Goal: Task Accomplishment & Management: Use online tool/utility

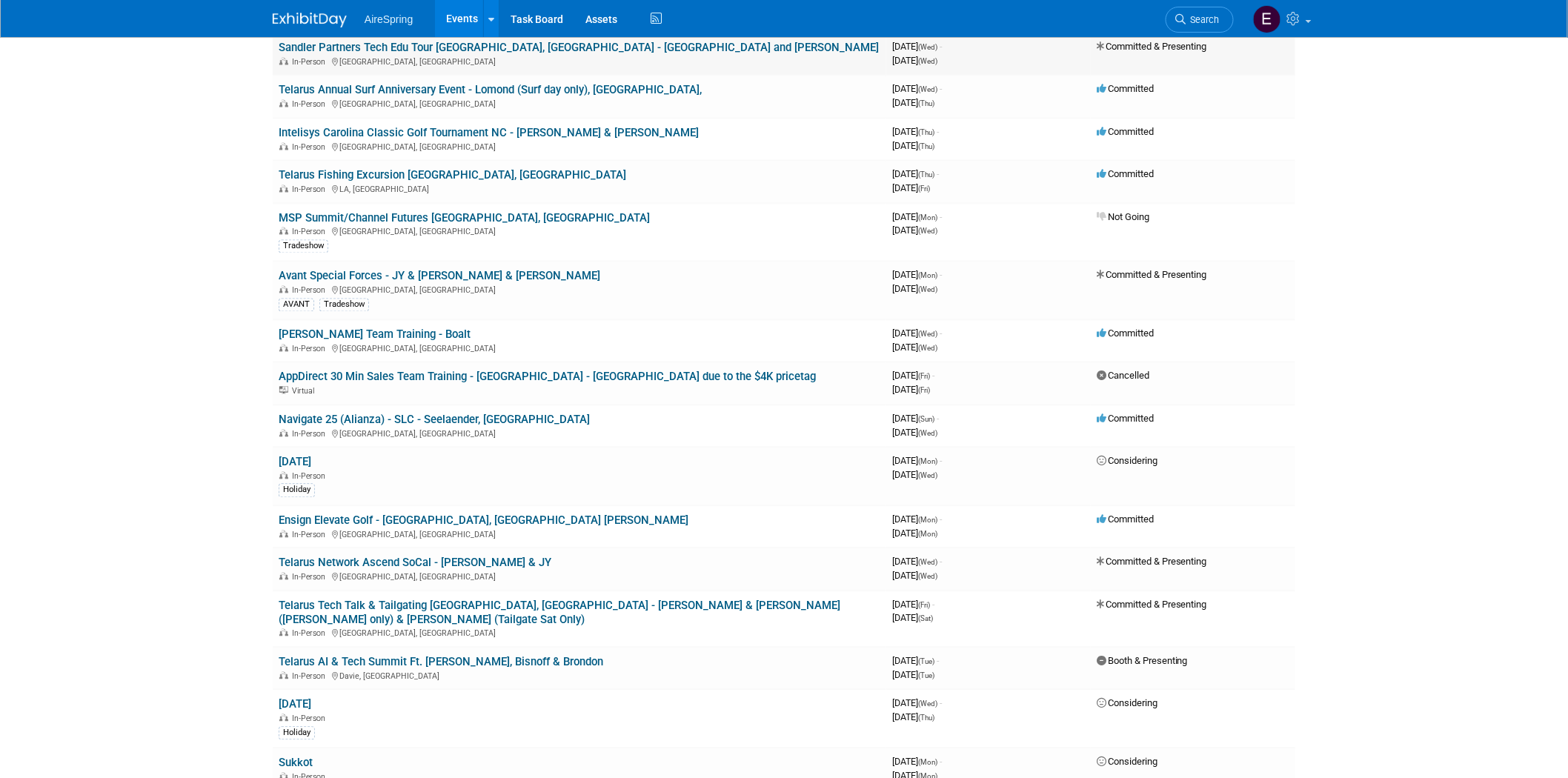
scroll to position [1152, 0]
click at [431, 269] on link "Avant Special Forces - JY & [PERSON_NAME] & [PERSON_NAME]" at bounding box center [439, 275] width 322 height 13
click at [0, 0] on div at bounding box center [0, 0] width 0 height 0
click at [382, 269] on link "Avant Special Forces - JY & [PERSON_NAME] & [PERSON_NAME]" at bounding box center [439, 275] width 322 height 13
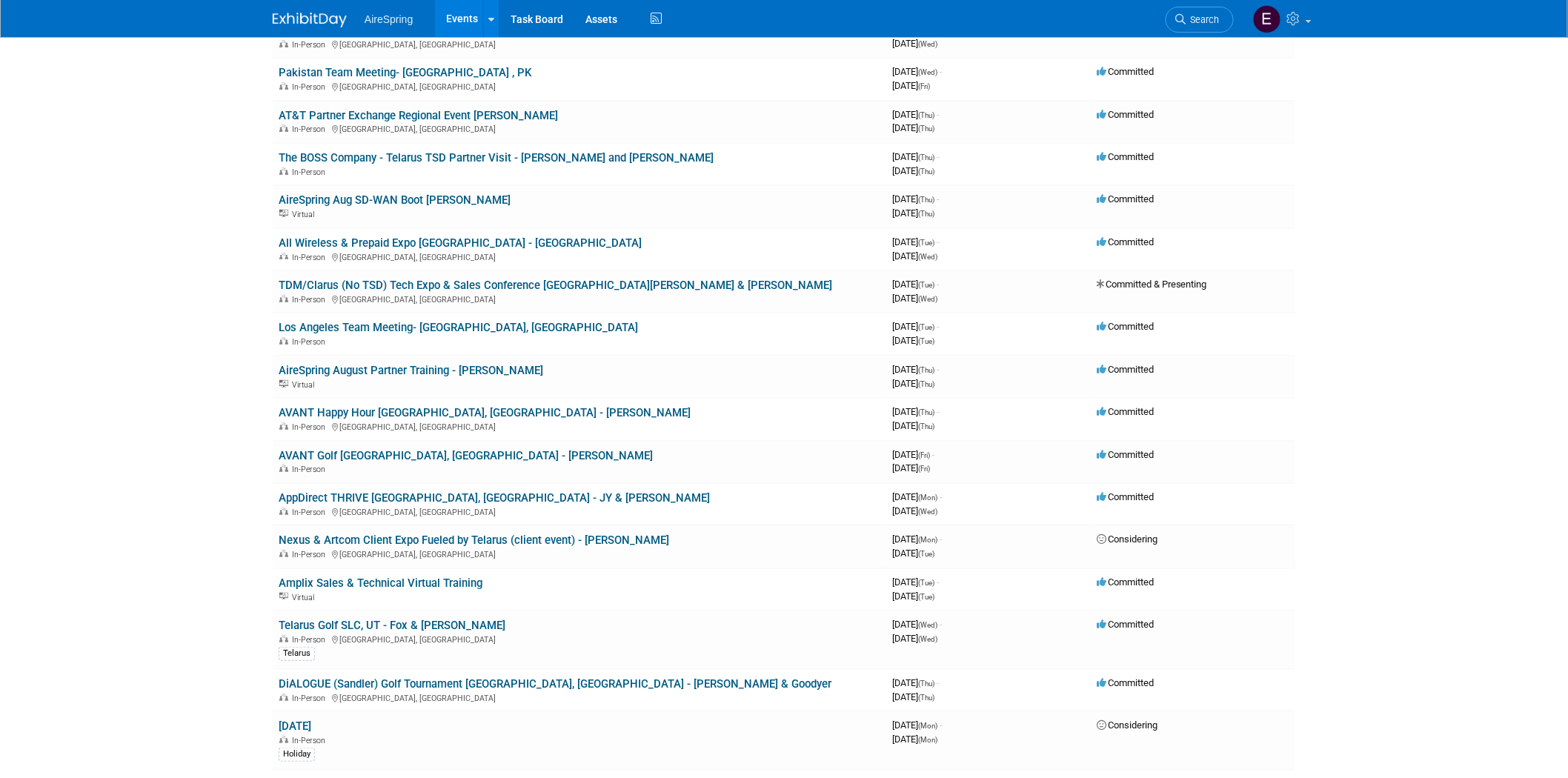
scroll to position [0, 0]
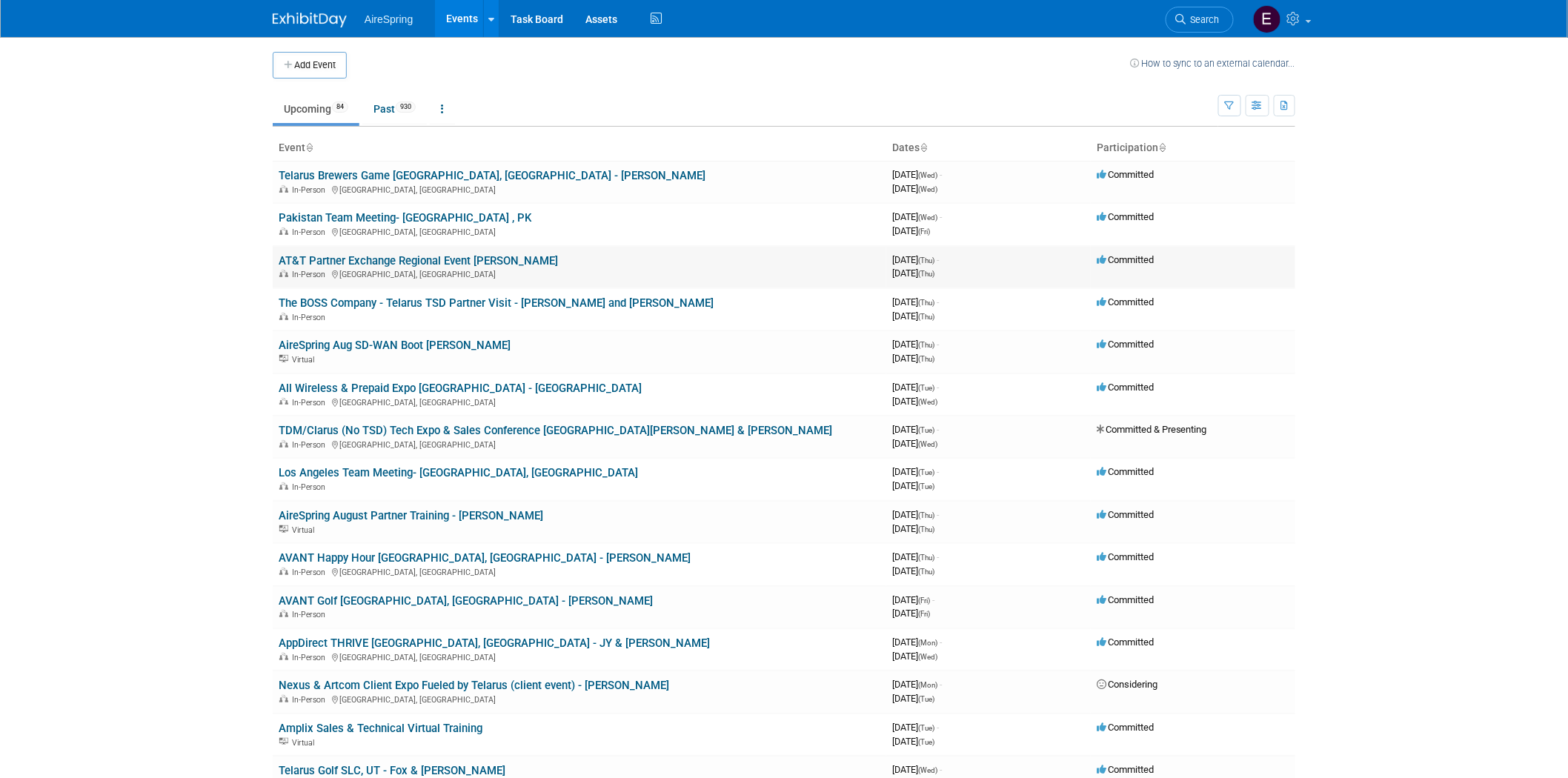
click at [438, 262] on link "AT&T Partner Exchange Regional Event [PERSON_NAME]" at bounding box center [418, 260] width 279 height 13
drag, startPoint x: 396, startPoint y: 108, endPoint x: 391, endPoint y: 127, distance: 19.6
click at [395, 108] on link "Past 930" at bounding box center [394, 109] width 65 height 28
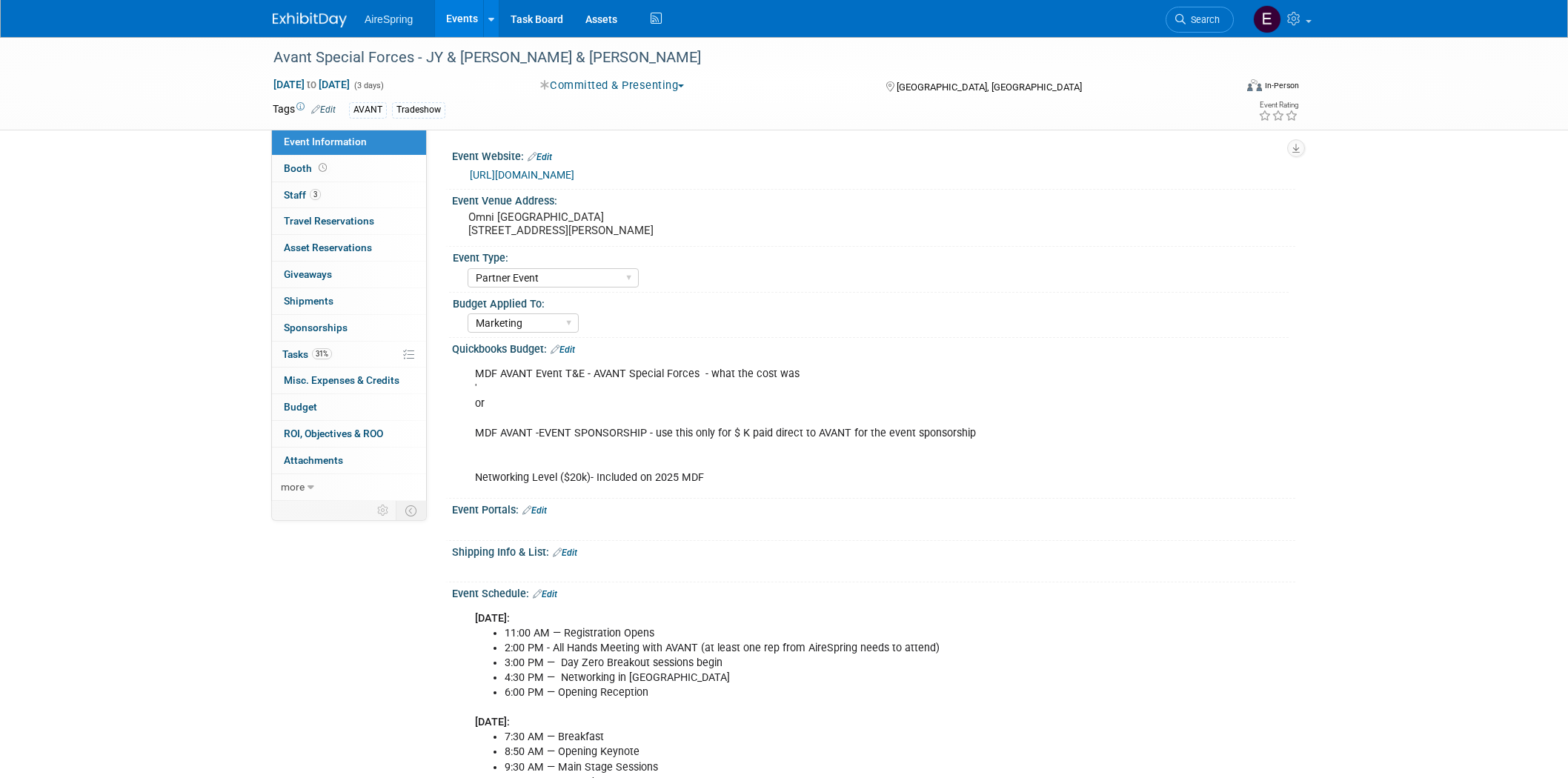
select select "Partner Event"
select select "Marketing"
select select "Partner Event"
select select "Marketing"
drag, startPoint x: 468, startPoint y: 229, endPoint x: 501, endPoint y: 225, distance: 33.2
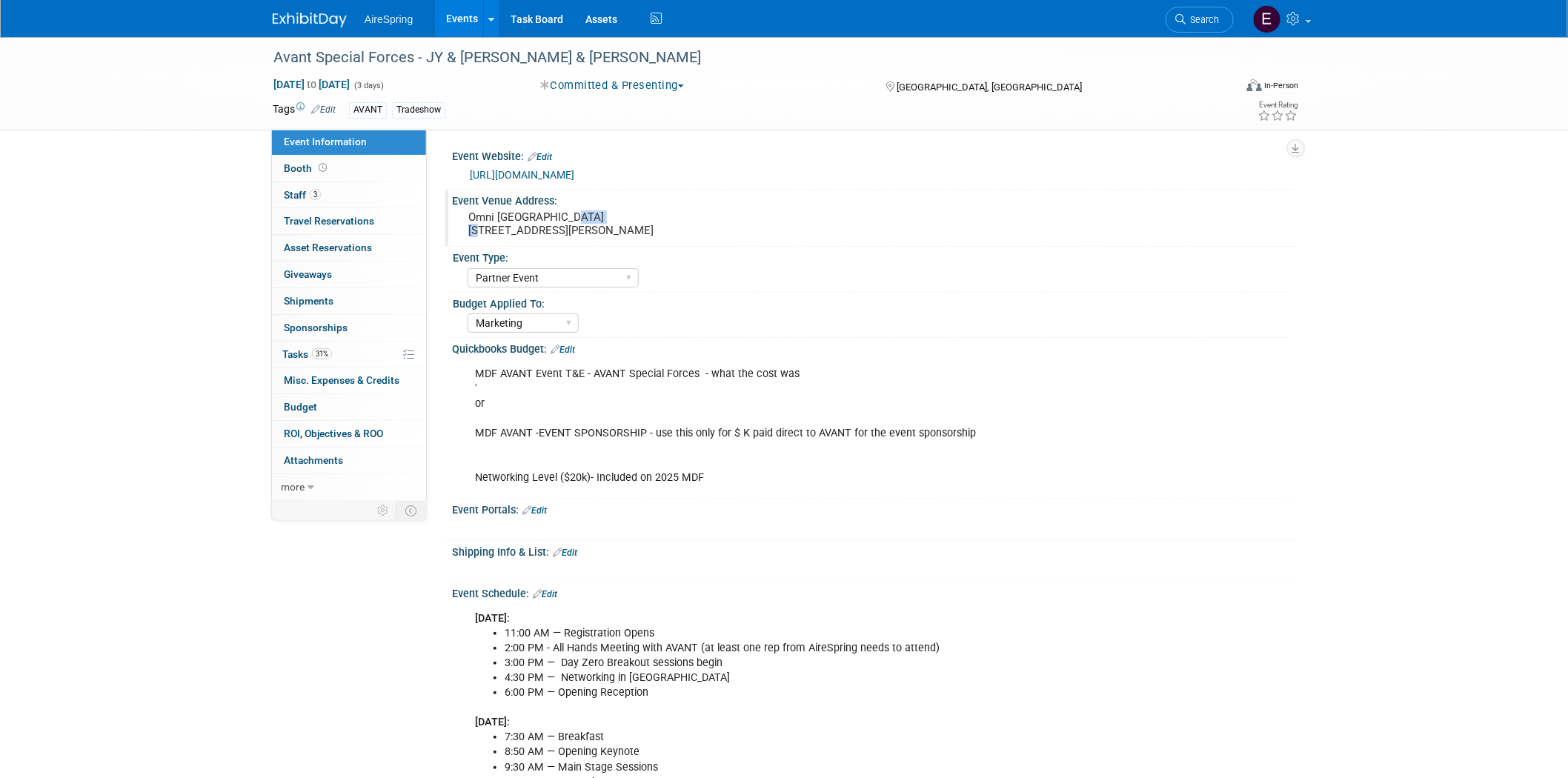
click at [501, 225] on pre "Omni Dallas Hotel 555 S Lamar St, Dallas, TX 75202" at bounding box center [628, 224] width 318 height 27
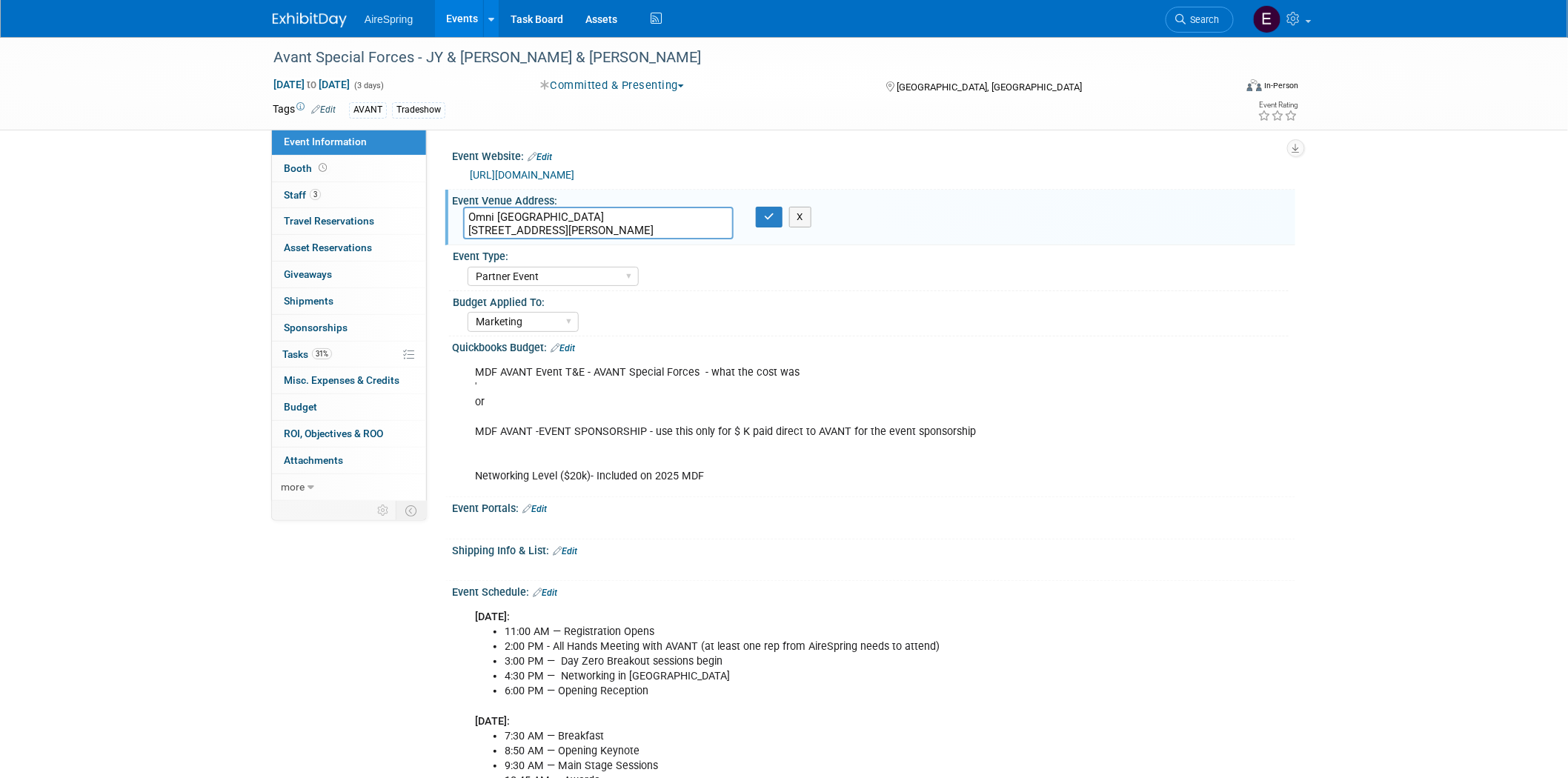
drag, startPoint x: 464, startPoint y: 218, endPoint x: 562, endPoint y: 220, distance: 98.0
click at [562, 220] on textarea "Omni Dallas Hotel 555 S Lamar St, Dallas, TX 75202" at bounding box center [598, 223] width 270 height 33
drag, startPoint x: 871, startPoint y: 291, endPoint x: 878, endPoint y: 293, distance: 7.3
click at [872, 292] on div "Budget Applied To:" at bounding box center [871, 300] width 836 height 19
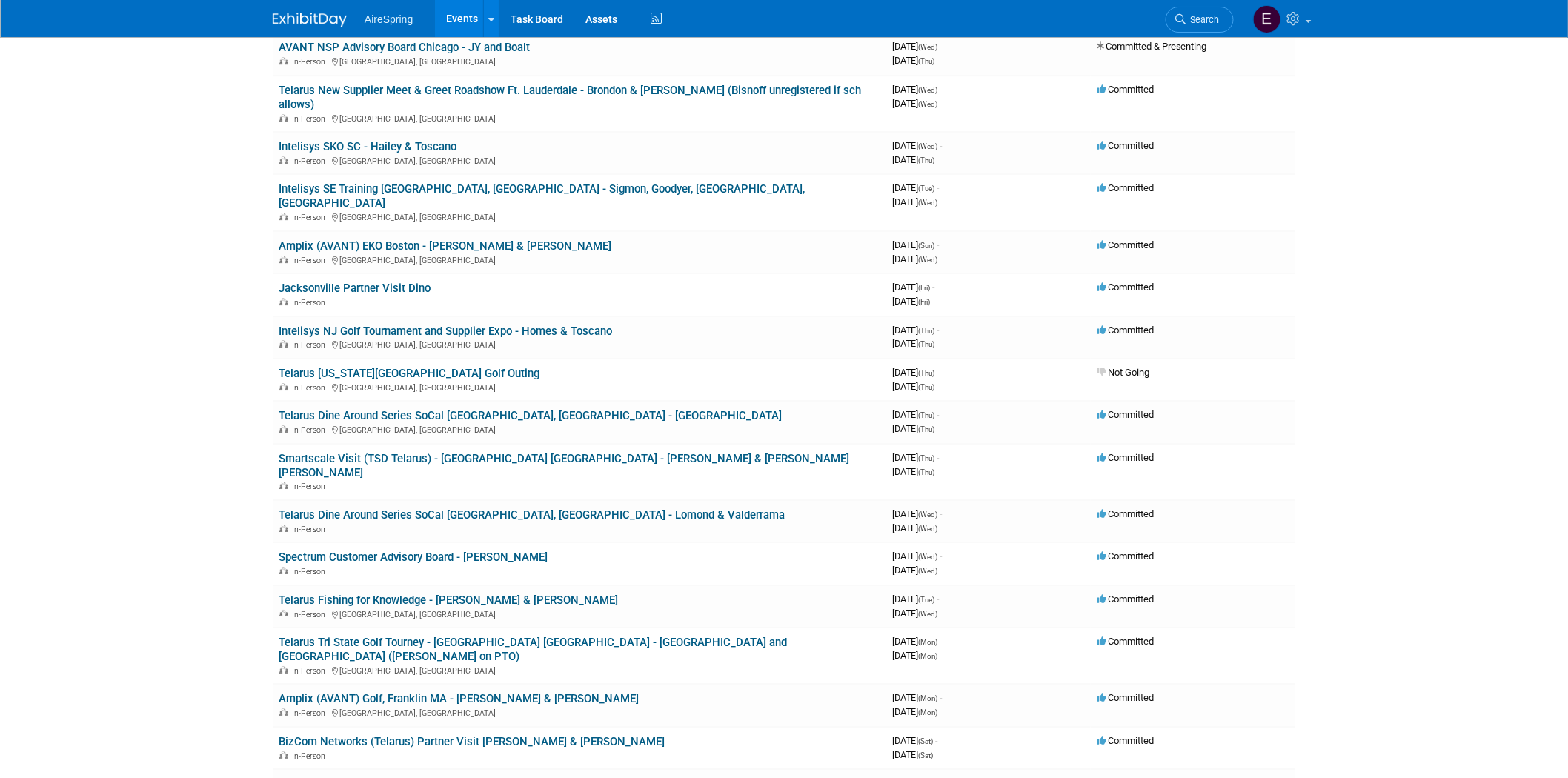
scroll to position [1728, 0]
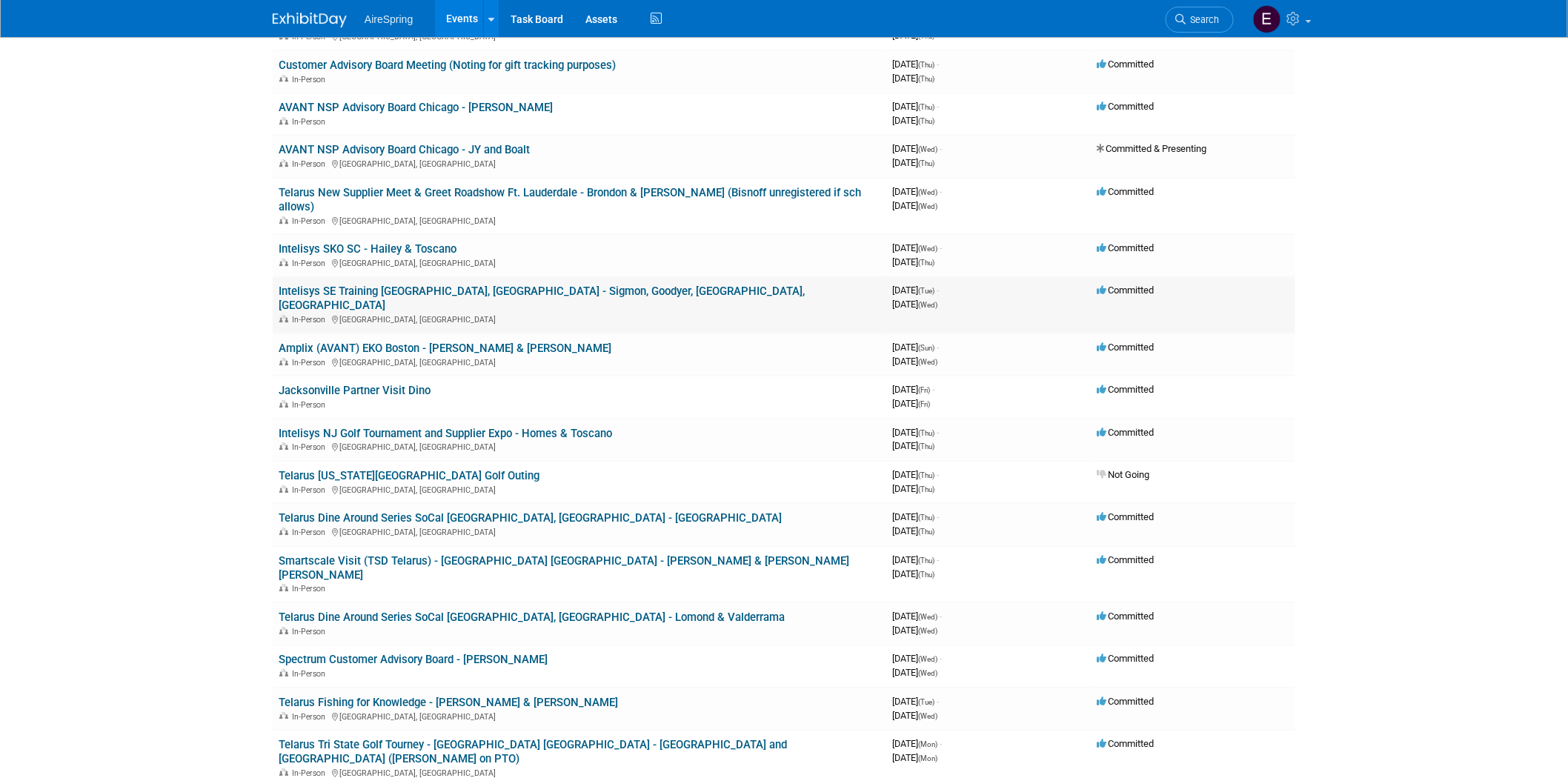
click at [483, 284] on link "Intelisys SE Training [GEOGRAPHIC_DATA], [GEOGRAPHIC_DATA] - Sigmon, Goodyer, […" at bounding box center [541, 298] width 526 height 28
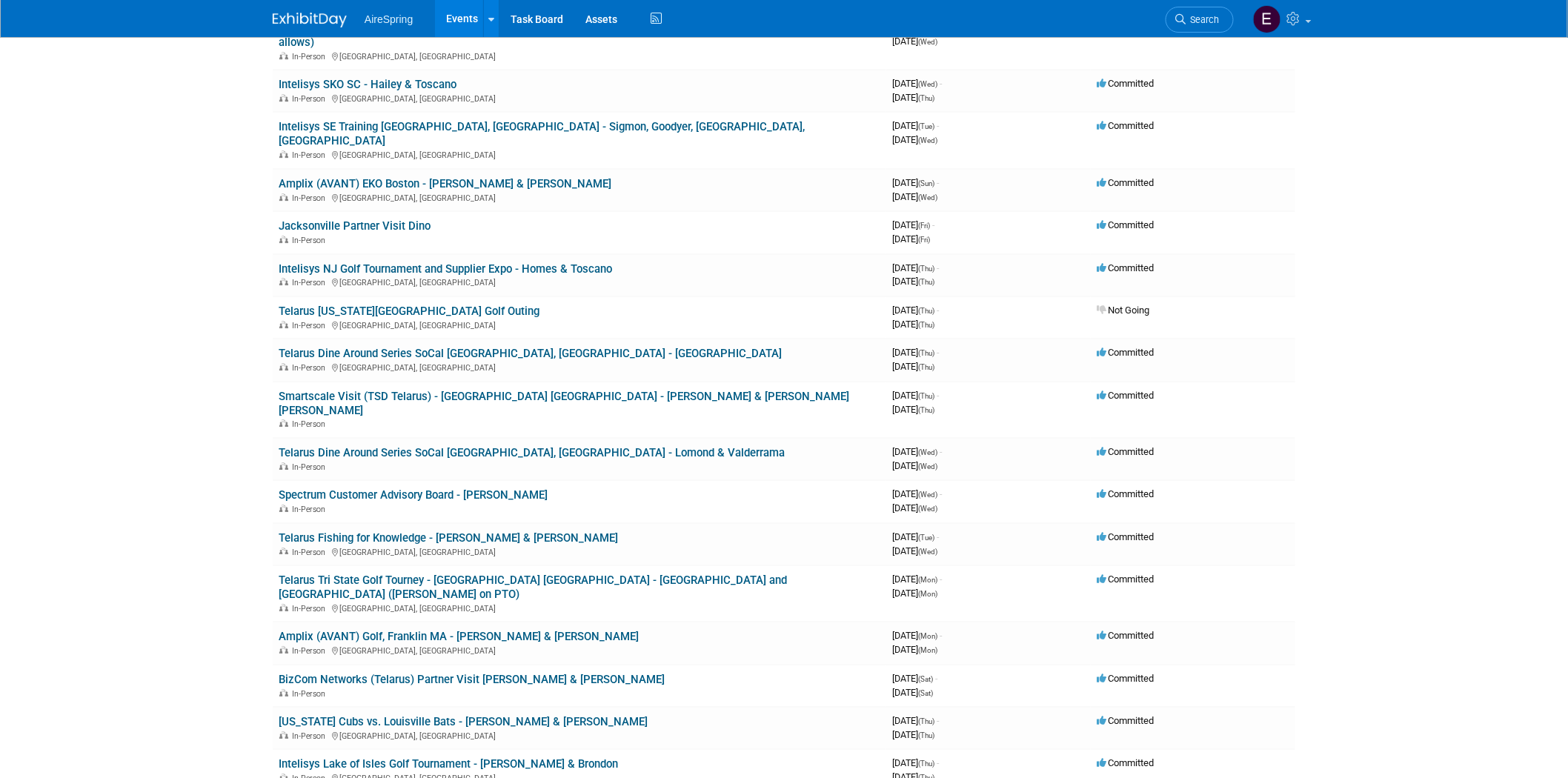
click at [507, 262] on link "Intelisys NJ Golf Tournament and Supplier Expo - Homes & Toscano" at bounding box center [445, 269] width 333 height 13
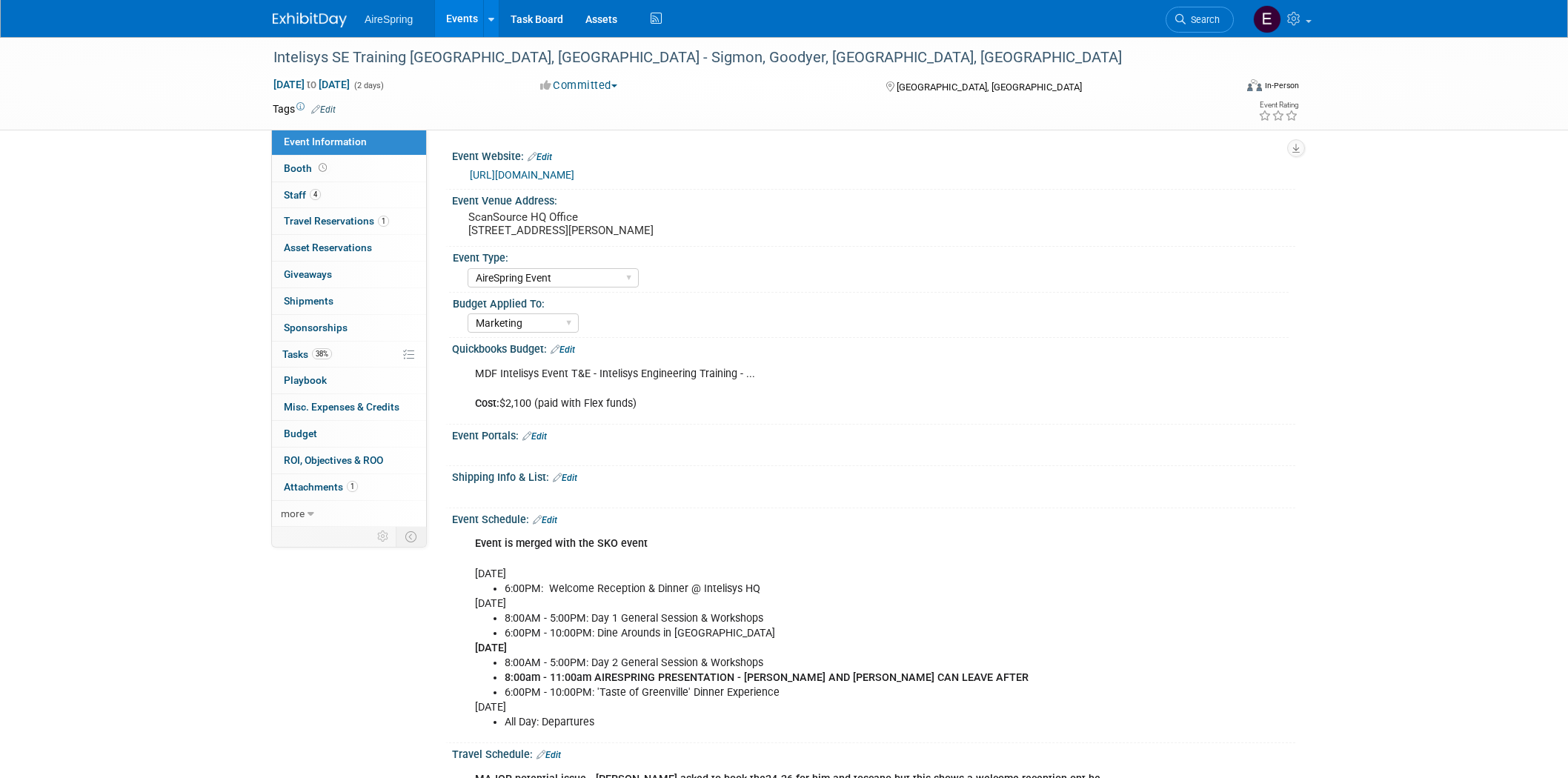
select select "AireSpring Event"
select select "Marketing"
drag, startPoint x: 271, startPoint y: 56, endPoint x: 470, endPoint y: 97, distance: 203.2
click at [501, 56] on div "Intelisys SE Training [GEOGRAPHIC_DATA], [GEOGRAPHIC_DATA] - Sigmon, Goodyer, […" at bounding box center [740, 57] width 943 height 27
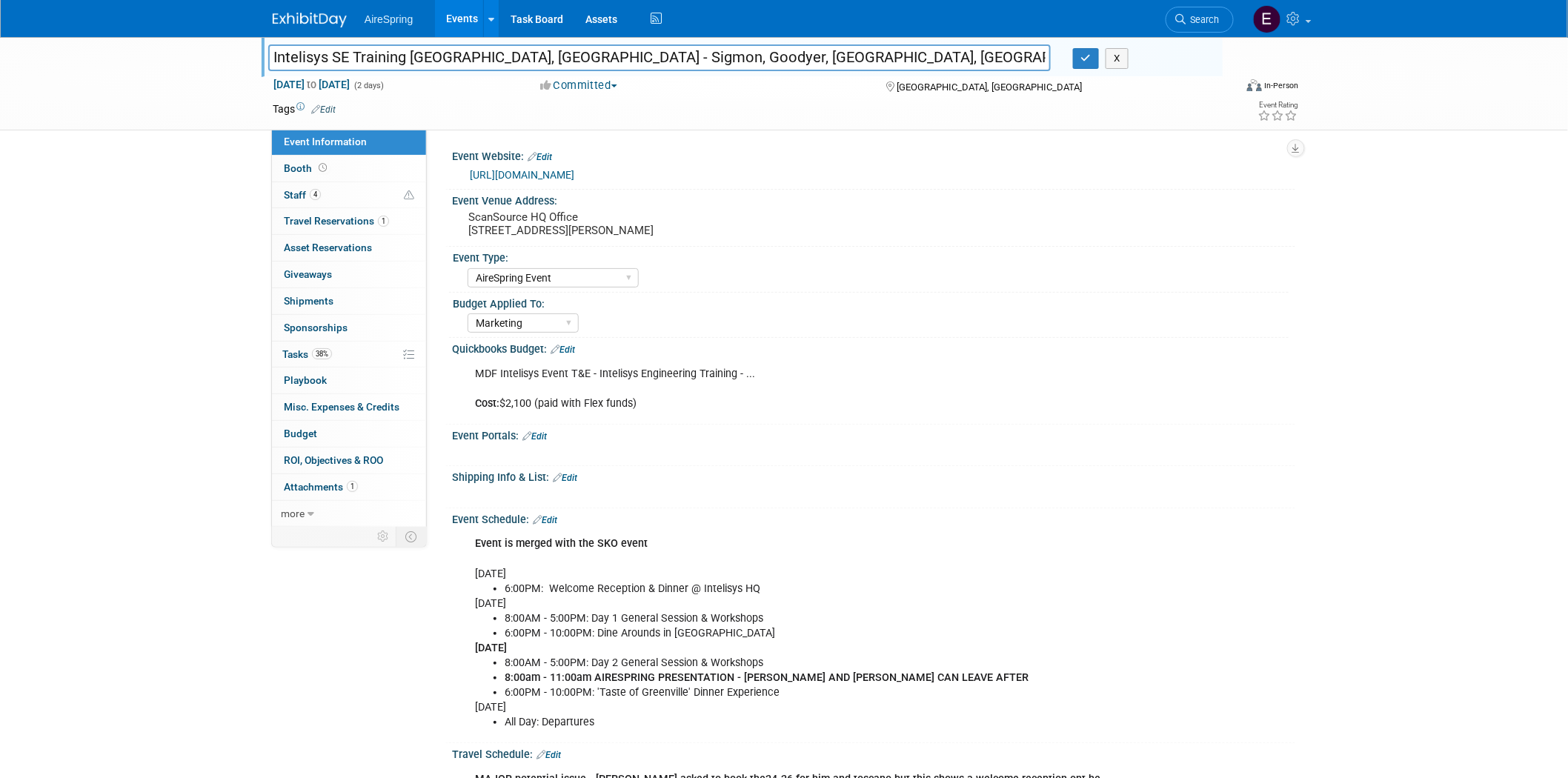
drag, startPoint x: 271, startPoint y: 54, endPoint x: 497, endPoint y: 56, distance: 226.0
click at [497, 56] on input "Intelisys SE Training [GEOGRAPHIC_DATA], [GEOGRAPHIC_DATA] - Sigmon, Goodyer, […" at bounding box center [660, 57] width 782 height 26
click at [203, 124] on div "Intelisys SE Training Greenville, SC - Sigmon, Goodyer, Toscano, Hailey Intelis…" at bounding box center [784, 83] width 1568 height 93
drag, startPoint x: 270, startPoint y: 53, endPoint x: 499, endPoint y: 65, distance: 229.3
click at [499, 65] on input "Intelisys SE Training [GEOGRAPHIC_DATA], [GEOGRAPHIC_DATA] - Sigmon, Goodyer, […" at bounding box center [660, 57] width 782 height 26
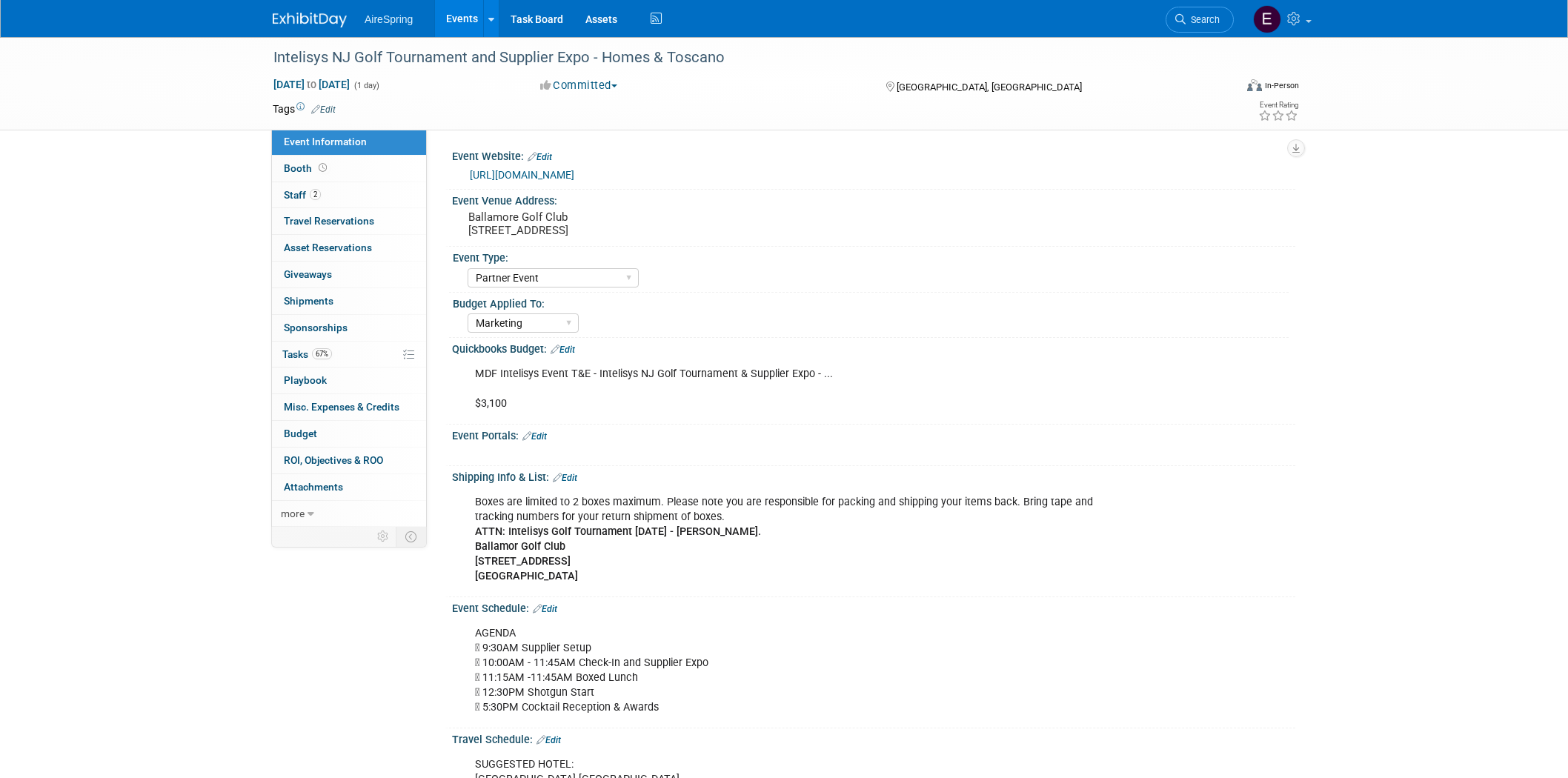
select select "Partner Event"
select select "Marketing"
drag, startPoint x: 270, startPoint y: 56, endPoint x: 583, endPoint y: 60, distance: 313.0
click at [583, 60] on div "Intelisys NJ Golf Tournament and Supplier Expo - Homes & Toscano" at bounding box center [740, 57] width 943 height 27
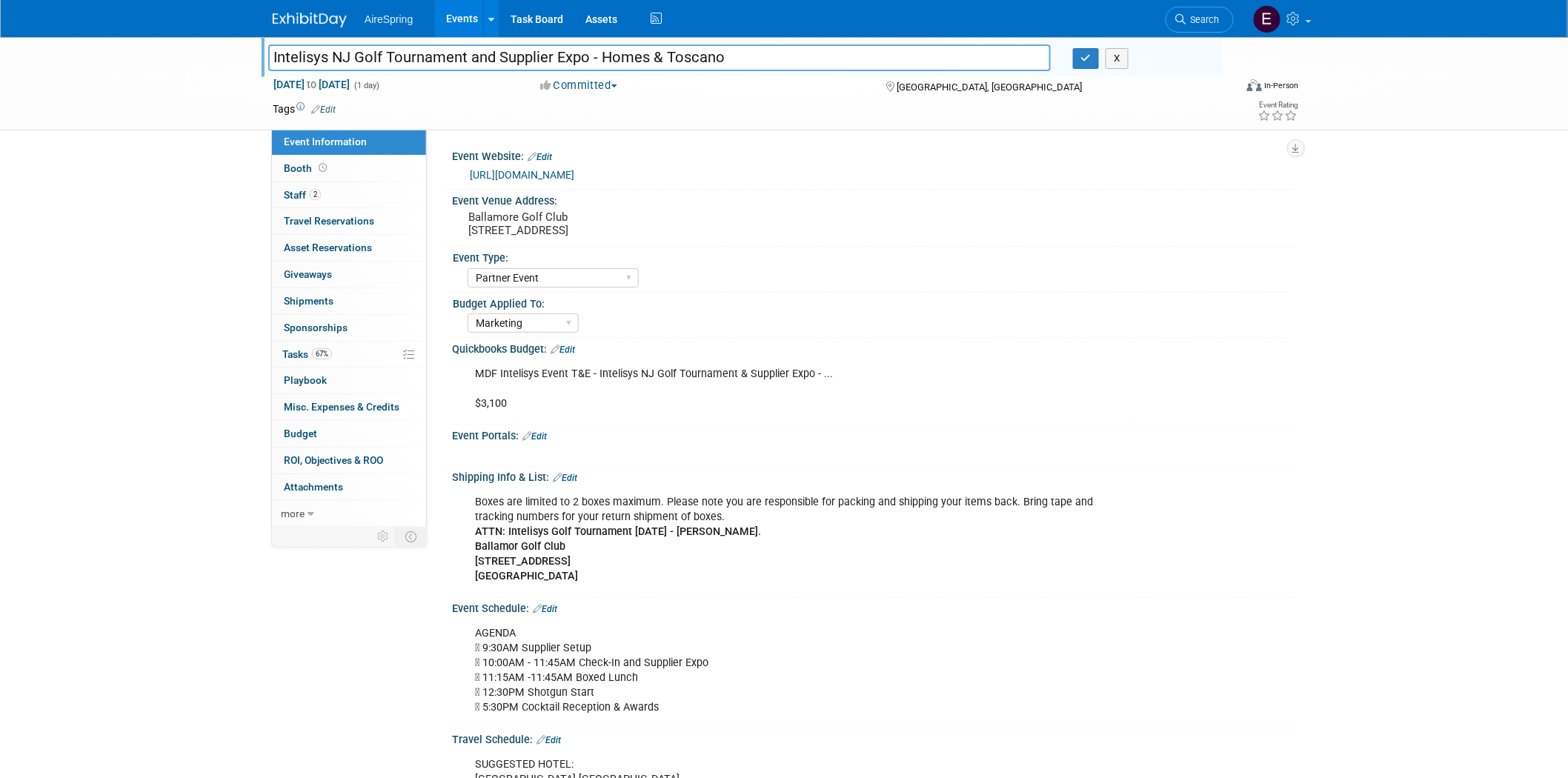
drag, startPoint x: 270, startPoint y: 54, endPoint x: 586, endPoint y: 57, distance: 316.0
click at [586, 57] on input "Intelisys NJ Golf Tournament and Supplier Expo - Homes & Toscano" at bounding box center [660, 57] width 782 height 26
click at [274, 48] on input "Intelisys NJ Golf Tournament and Supplier Expo - Homes & Toscano" at bounding box center [660, 57] width 782 height 26
drag, startPoint x: 271, startPoint y: 56, endPoint x: 528, endPoint y: 90, distance: 259.2
click at [582, 49] on input "Intelisys NJ Golf Tournament and Supplier Expo - Homes & Toscano" at bounding box center [660, 57] width 782 height 26
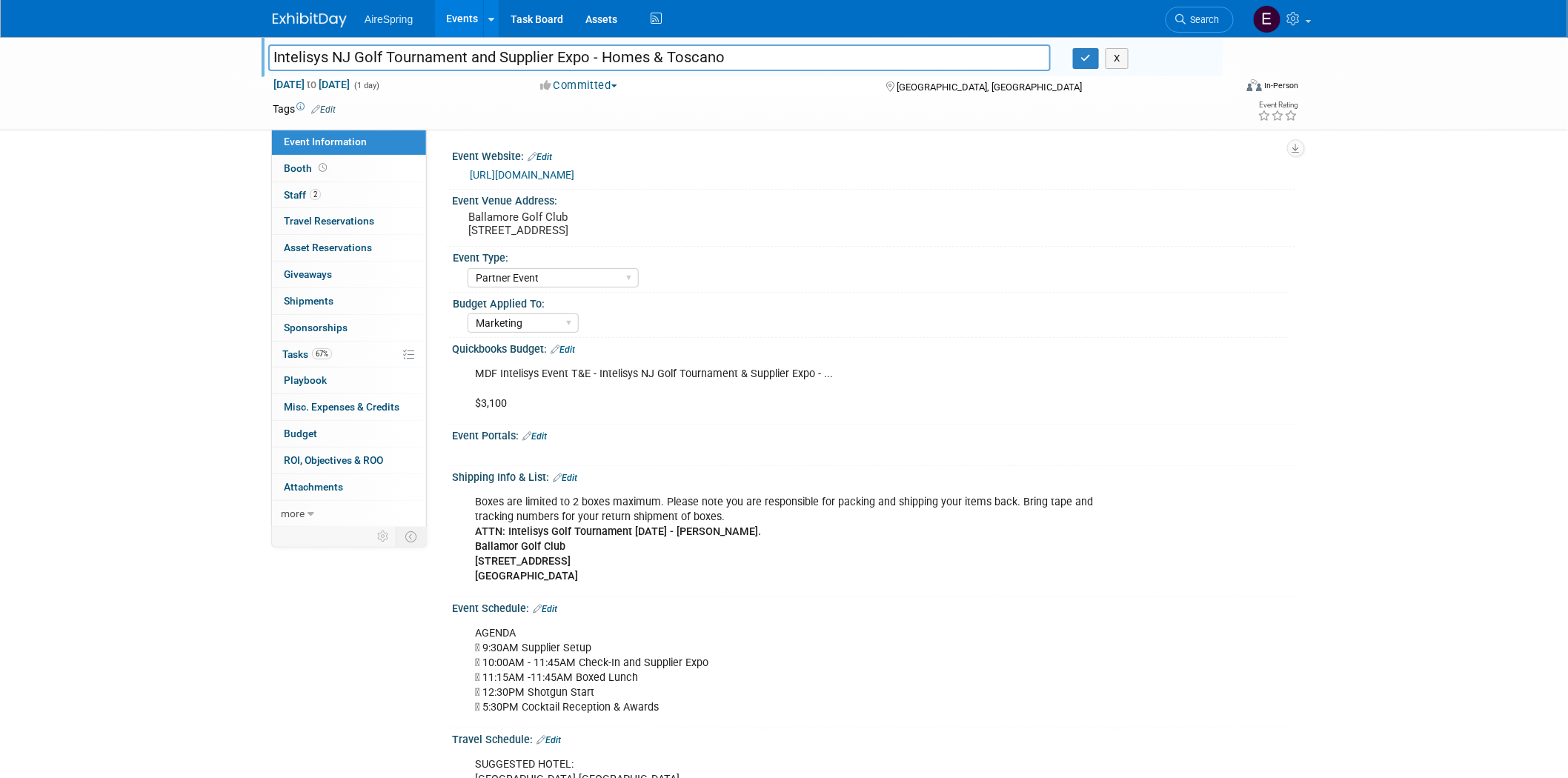
click at [191, 105] on div "Intelisys NJ Golf Tournament and Supplier Expo - Homes & Toscano Intelisys NJ G…" at bounding box center [784, 83] width 1568 height 93
drag, startPoint x: 272, startPoint y: 52, endPoint x: 582, endPoint y: 64, distance: 310.2
click at [587, 56] on input "Intelisys NJ Golf Tournament and Supplier Expo - Homes & Toscano" at bounding box center [660, 57] width 782 height 26
